Goal: Task Accomplishment & Management: Use online tool/utility

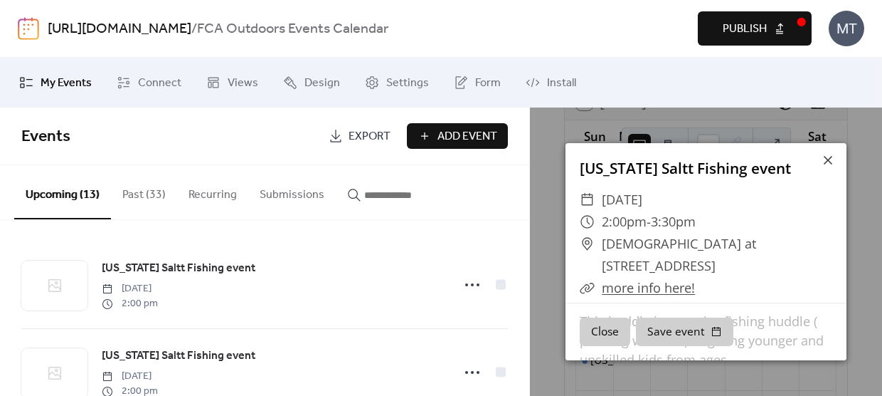
click at [143, 26] on link "[URL][DOMAIN_NAME]" at bounding box center [120, 29] width 144 height 27
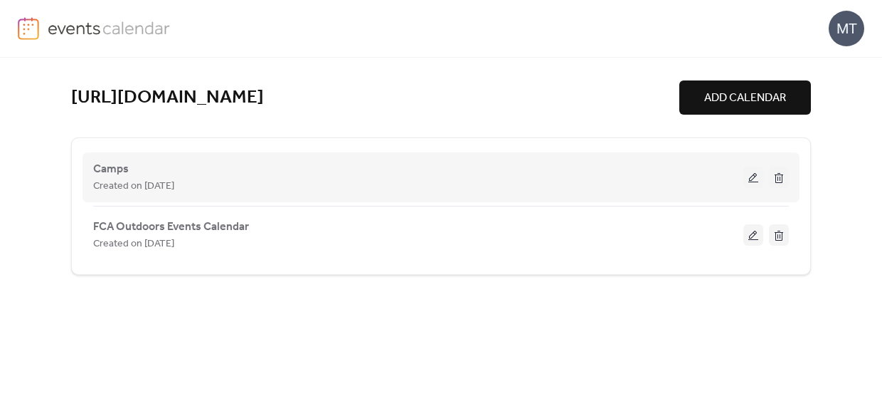
click at [138, 168] on div "Camps Created on [DATE]" at bounding box center [418, 177] width 650 height 34
click at [132, 187] on span "Created on [DATE]" at bounding box center [133, 186] width 81 height 17
click at [752, 179] on button at bounding box center [754, 177] width 20 height 21
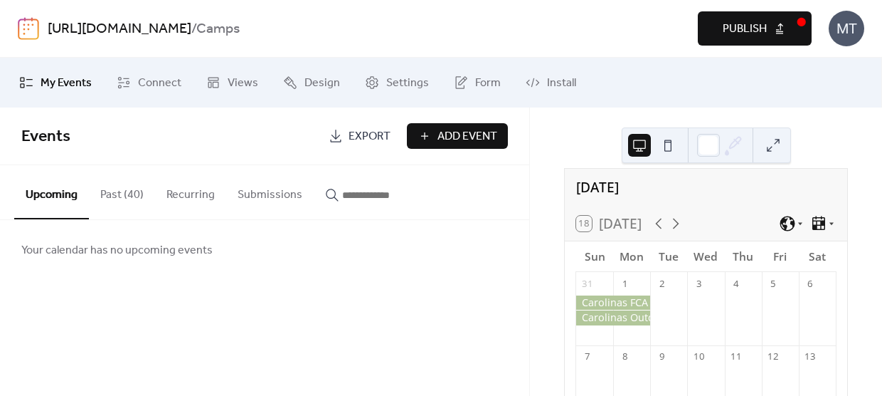
scroll to position [16, 0]
click at [680, 216] on icon at bounding box center [676, 222] width 17 height 17
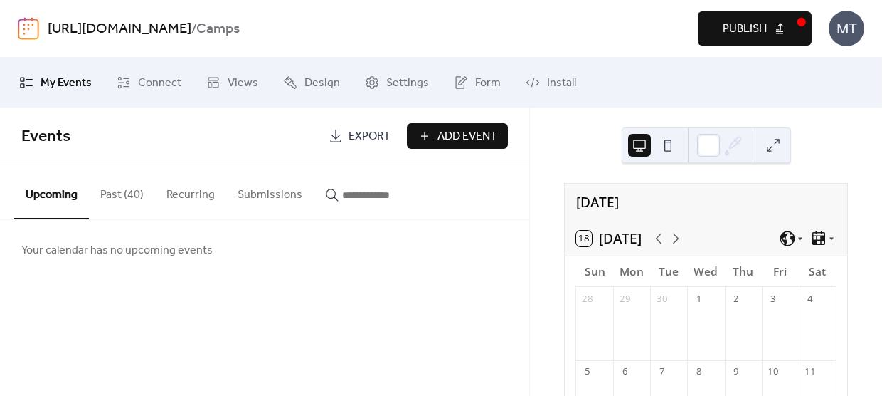
scroll to position [0, 0]
click at [158, 25] on link "[URL][DOMAIN_NAME]" at bounding box center [120, 29] width 144 height 27
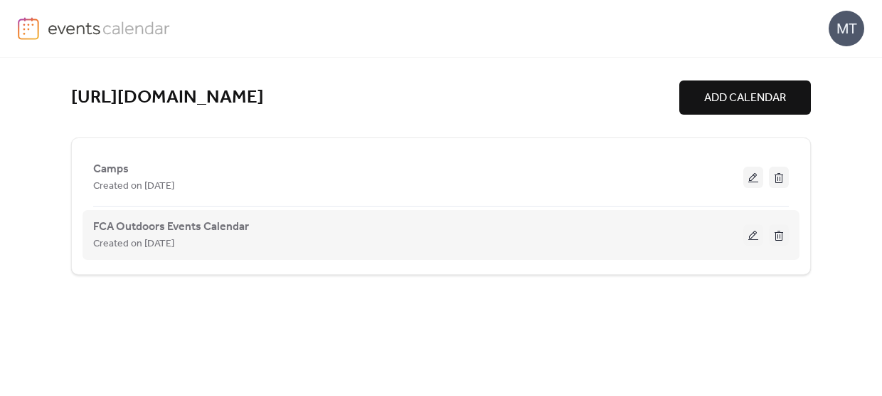
click at [754, 236] on button at bounding box center [754, 234] width 20 height 21
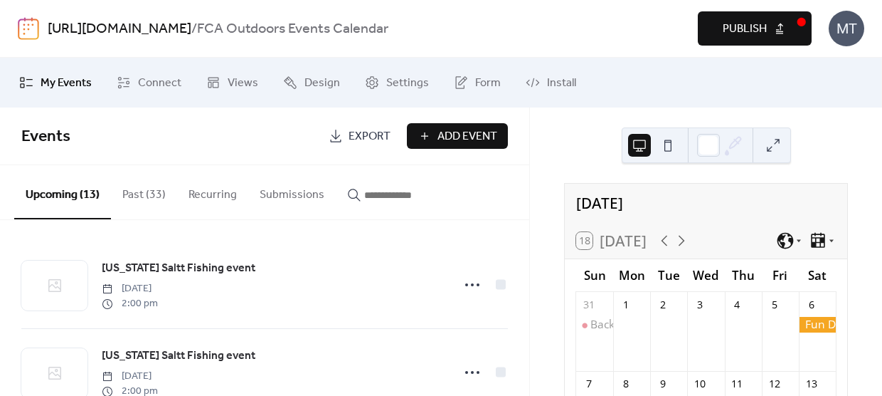
click at [766, 26] on span "Publish" at bounding box center [745, 29] width 44 height 17
